Goal: Transaction & Acquisition: Subscribe to service/newsletter

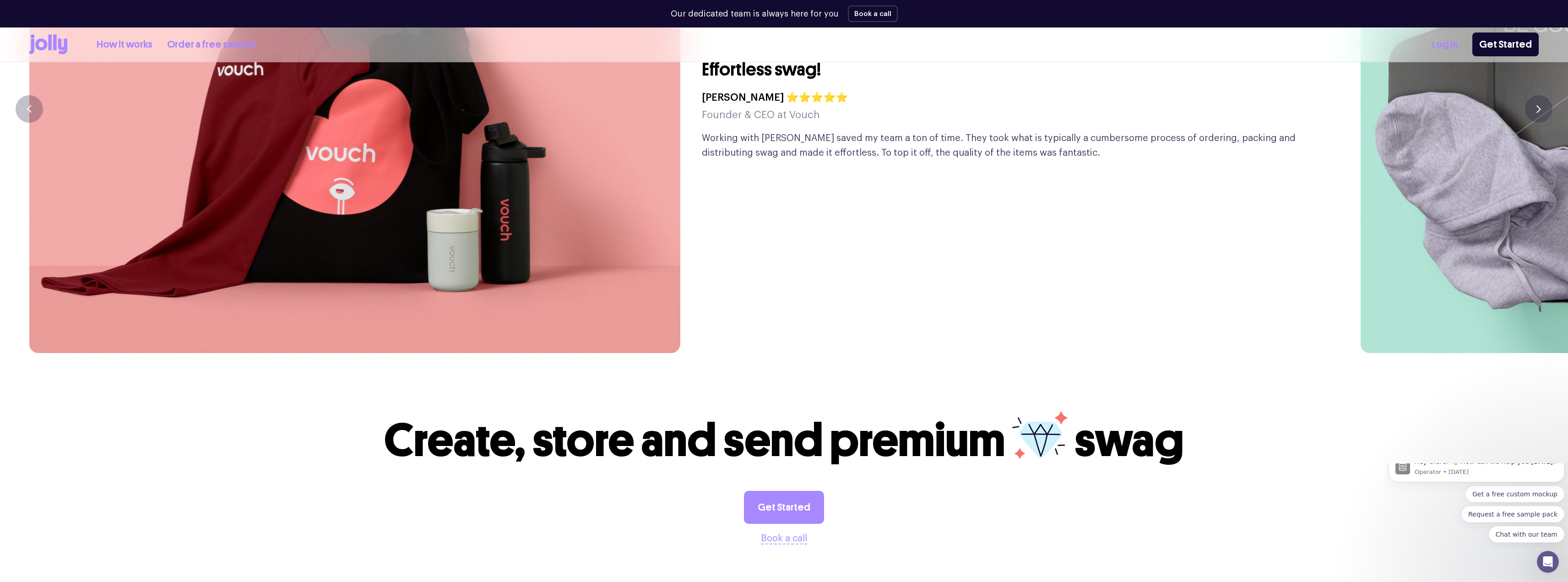
scroll to position [2589, 0]
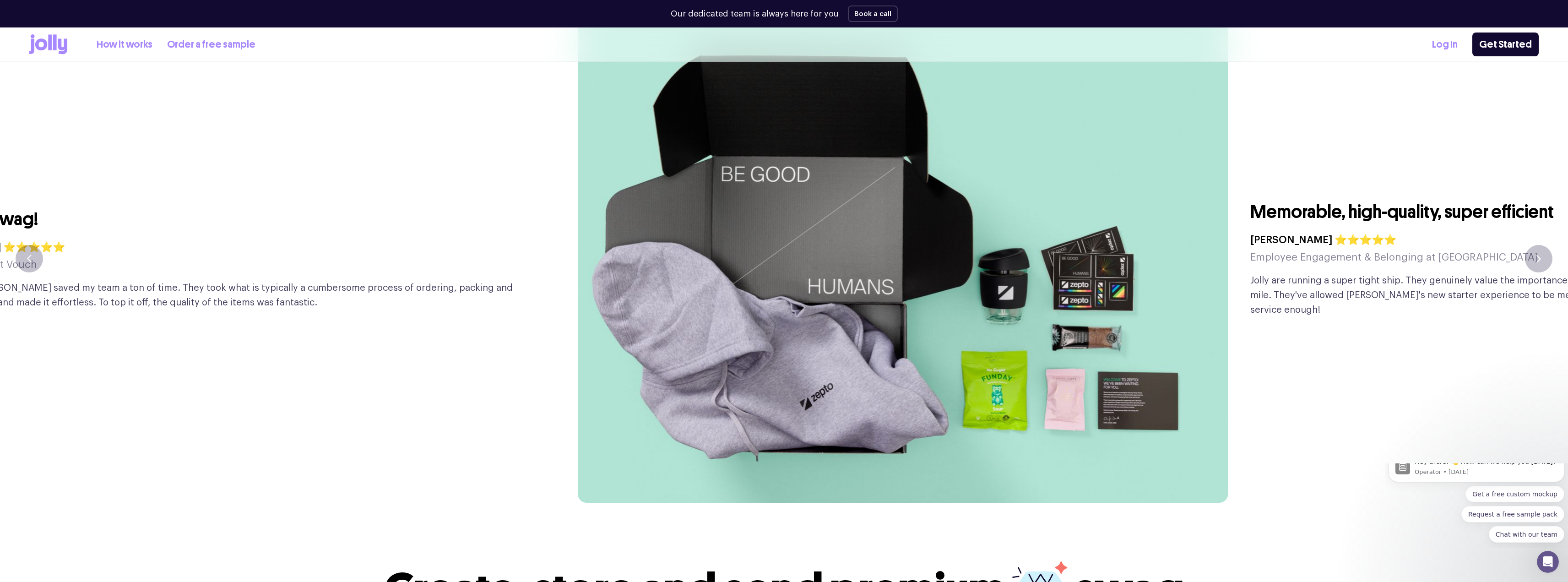
drag, startPoint x: 1276, startPoint y: 266, endPoint x: 490, endPoint y: 270, distance: 786.0
click at [490, 280] on p "Working with [PERSON_NAME] saved my team a ton of time. They took what is typic…" at bounding box center [233, 295] width 629 height 29
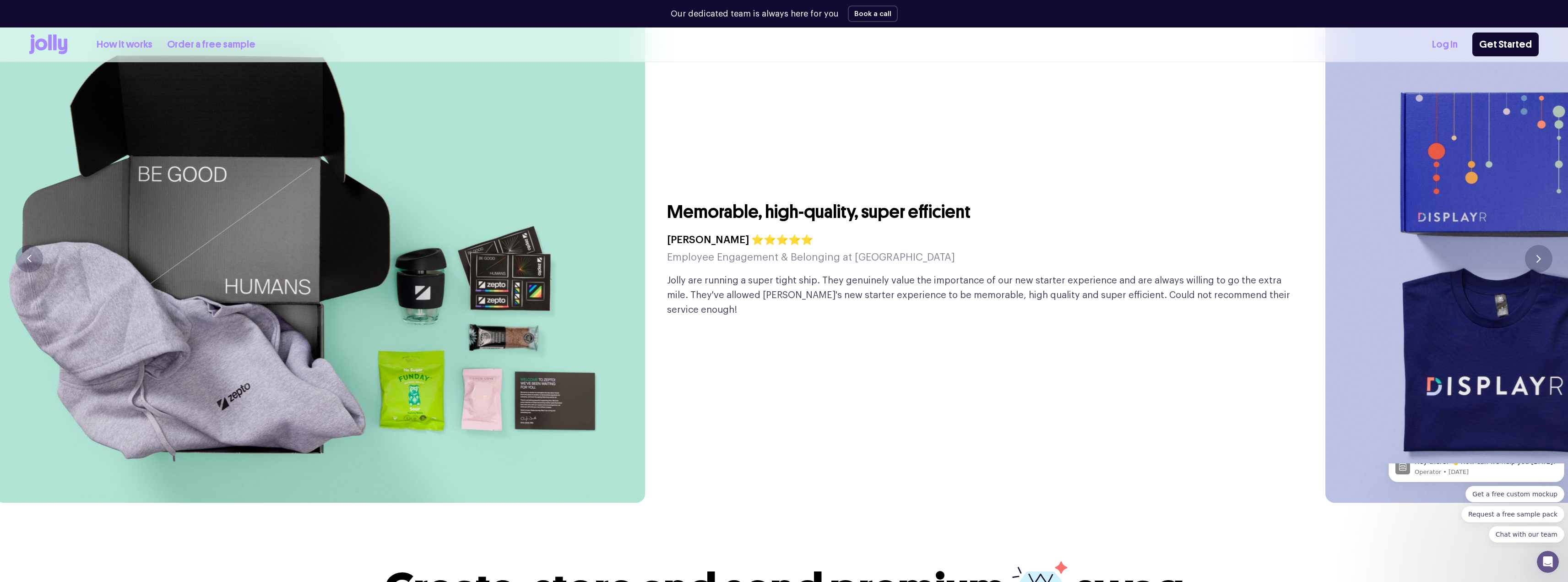
drag, startPoint x: 1113, startPoint y: 302, endPoint x: 1078, endPoint y: 342, distance: 53.2
click at [1078, 342] on div "Memorable, high-quality, super efficient [PERSON_NAME] ⭐⭐⭐⭐⭐ Employee Engagemen…" at bounding box center [981, 259] width 629 height 488
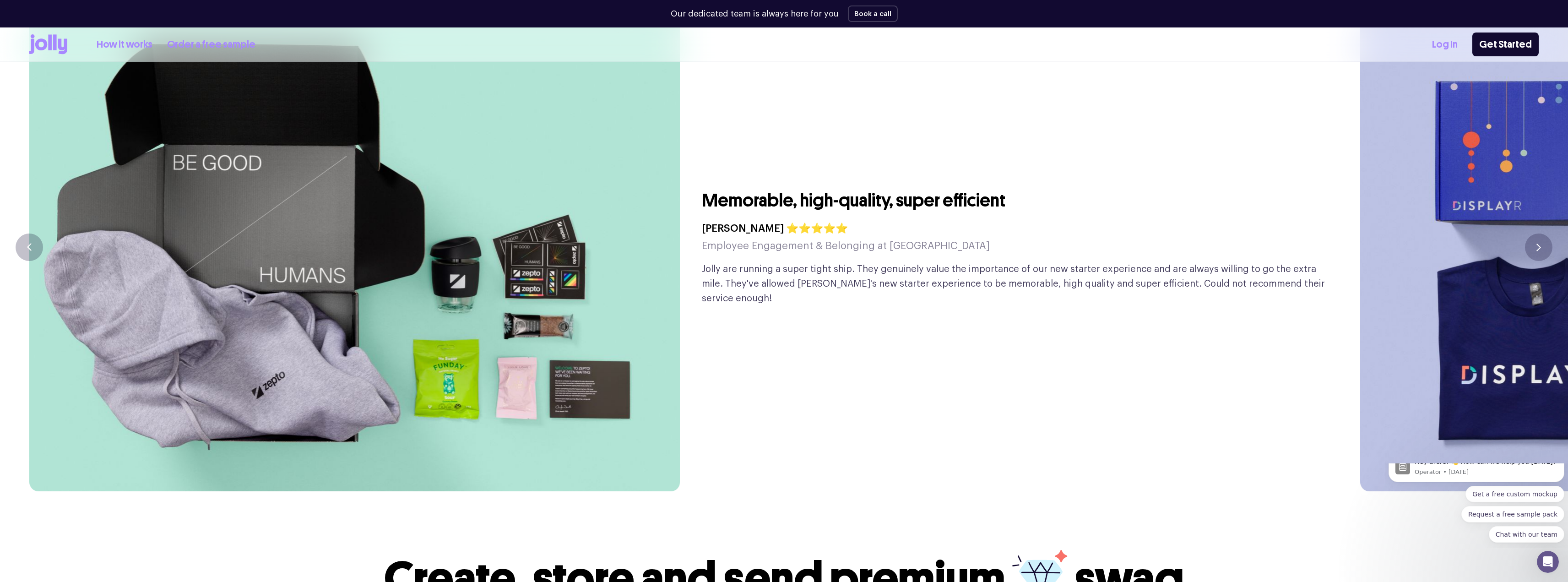
scroll to position [2543, 0]
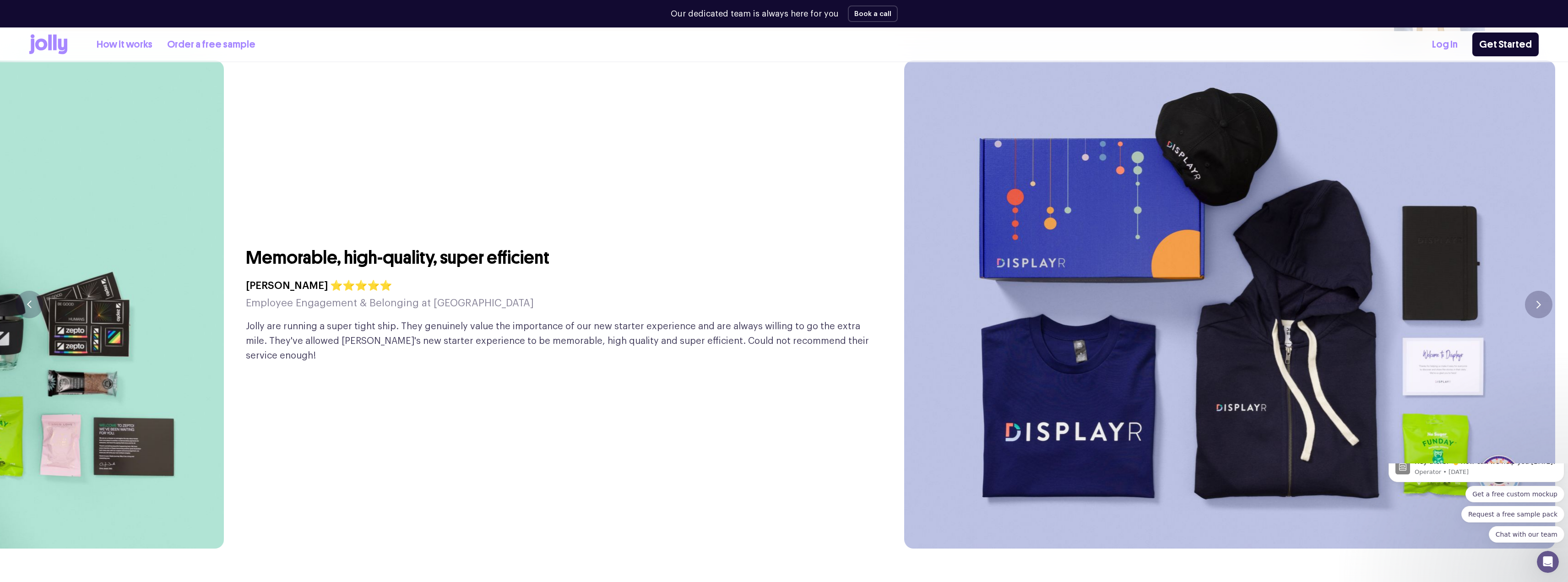
drag, startPoint x: 1091, startPoint y: 345, endPoint x: 631, endPoint y: 350, distance: 460.0
click at [632, 350] on div "Memorable, high-quality, super efficient [PERSON_NAME] ⭐⭐⭐⭐⭐ Employee Engagemen…" at bounding box center [560, 304] width 629 height 488
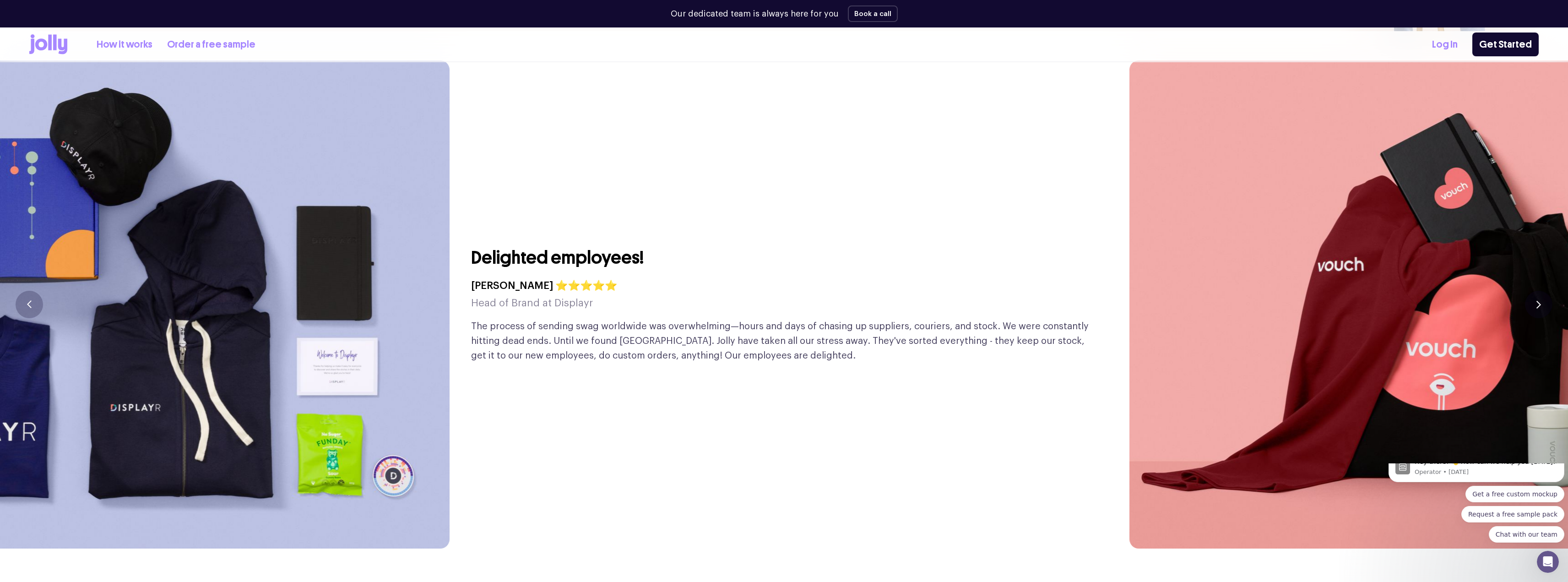
drag, startPoint x: 1105, startPoint y: 318, endPoint x: 503, endPoint y: 345, distance: 602.6
click at [524, 347] on div "Delighted employees! [PERSON_NAME] ⭐⭐⭐⭐⭐ Head of Brand at Displayr The process …" at bounding box center [785, 304] width 629 height 488
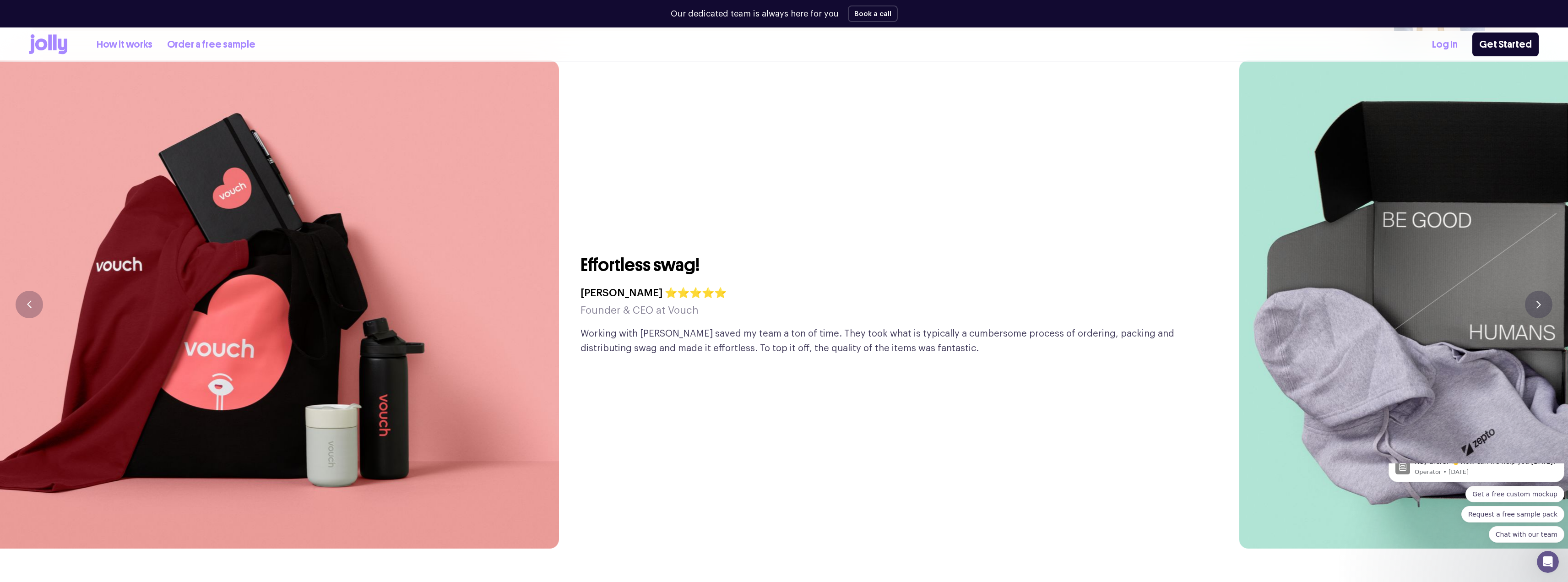
drag, startPoint x: 962, startPoint y: 372, endPoint x: 371, endPoint y: 368, distance: 591.0
click at [580, 371] on div "Effortless swag! [PERSON_NAME] ⭐⭐⭐⭐⭐ Founder & CEO at Vouch Working with [PERSO…" at bounding box center [894, 304] width 629 height 488
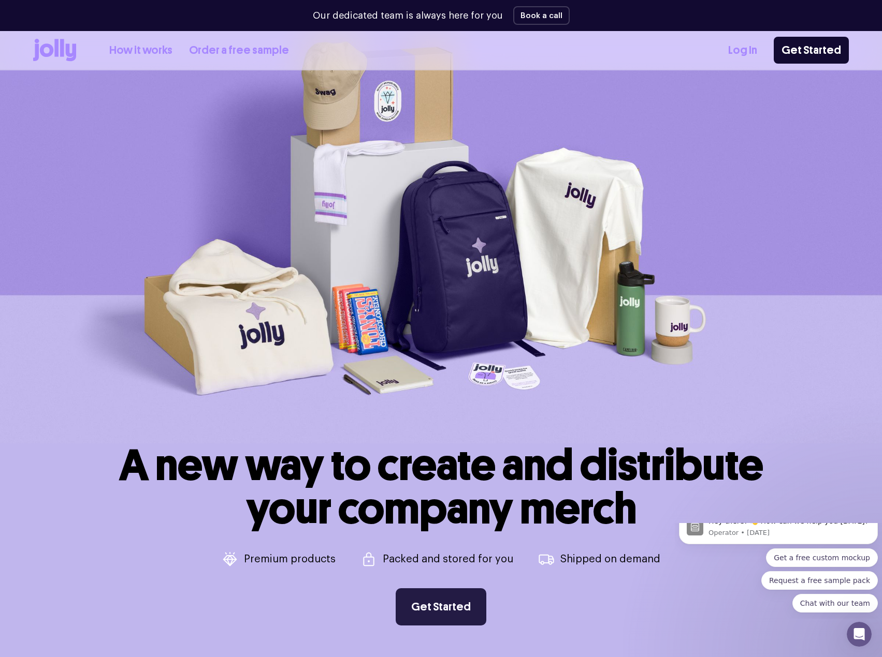
scroll to position [104, 0]
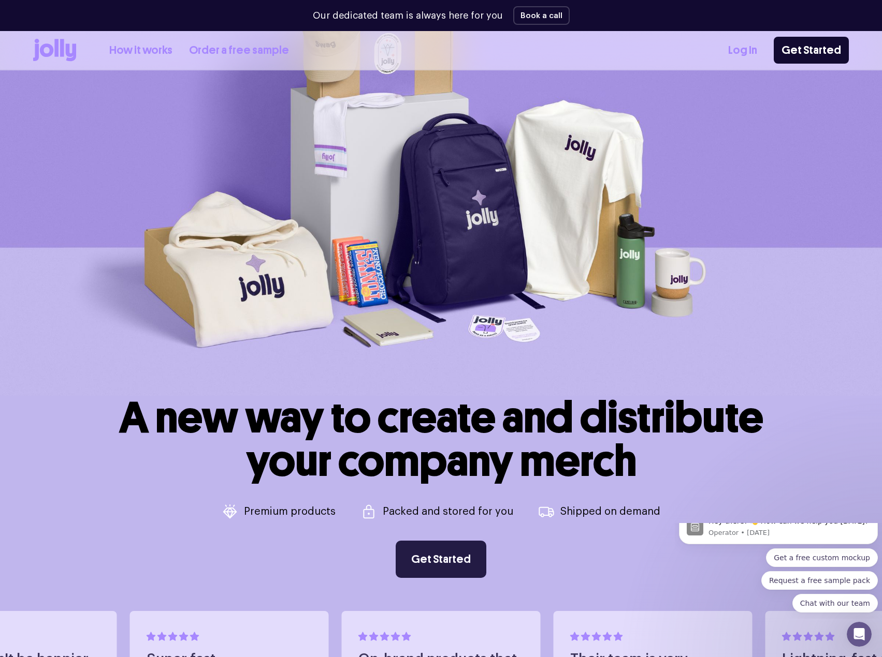
click at [461, 573] on link "Get Started" at bounding box center [440, 559] width 91 height 37
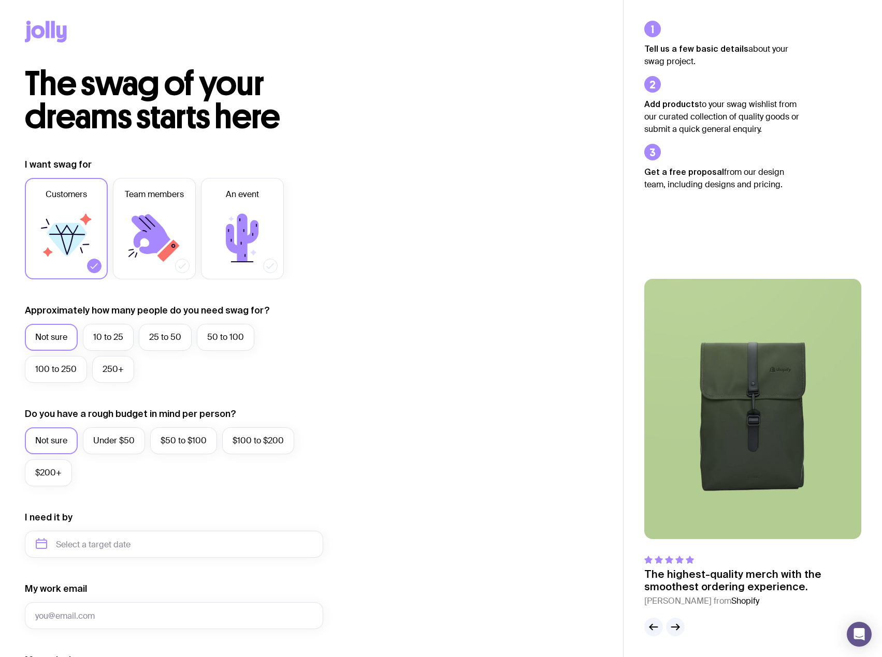
click at [103, 41] on div at bounding box center [311, 33] width 573 height 67
